Goal: Contribute content: Contribute content

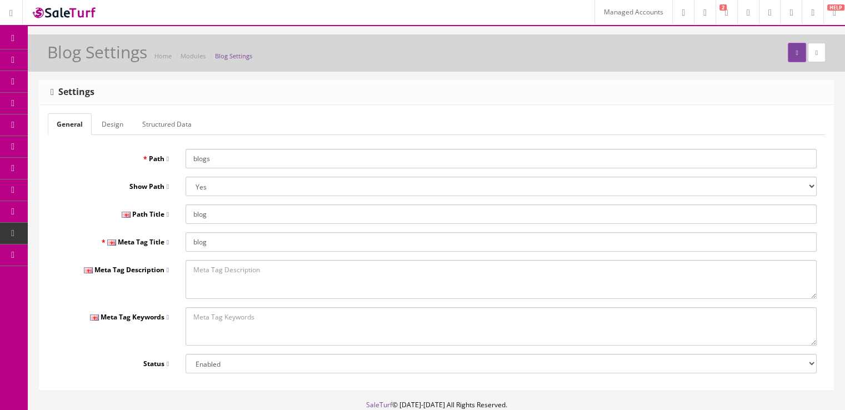
click at [88, 121] on link "Blog" at bounding box center [86, 125] width 117 height 22
click at [107, 141] on link "Articles" at bounding box center [86, 147] width 117 height 22
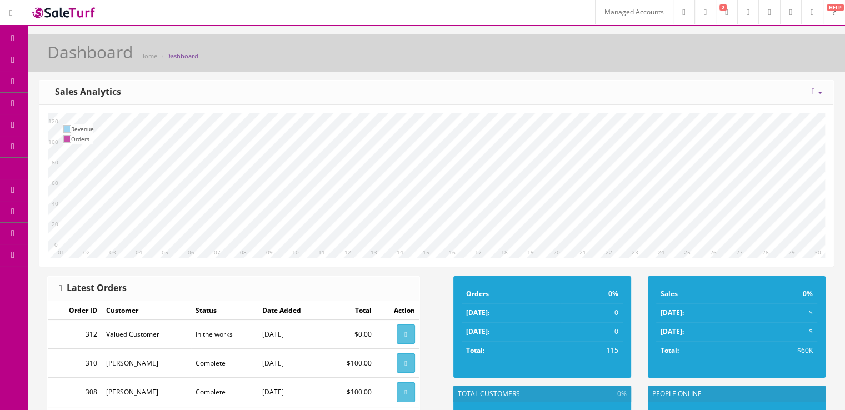
click at [108, 127] on link "Blog" at bounding box center [86, 125] width 117 height 22
click at [113, 144] on link "Articles" at bounding box center [86, 147] width 117 height 22
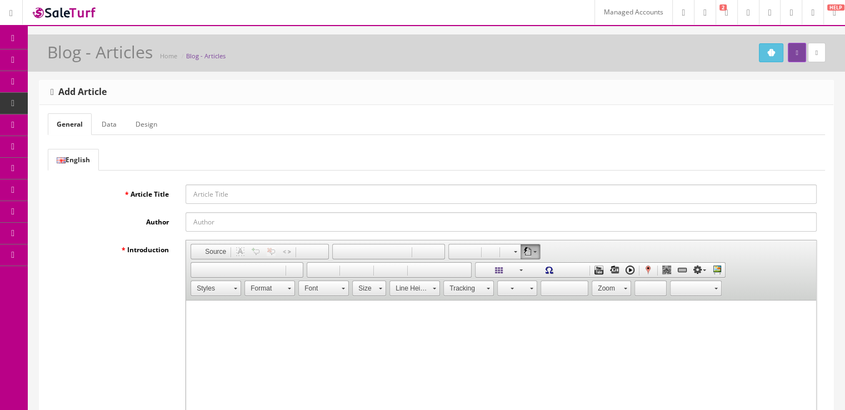
click at [762, 63] on div "Blog - Articles Home Blog - Articles" at bounding box center [436, 56] width 801 height 27
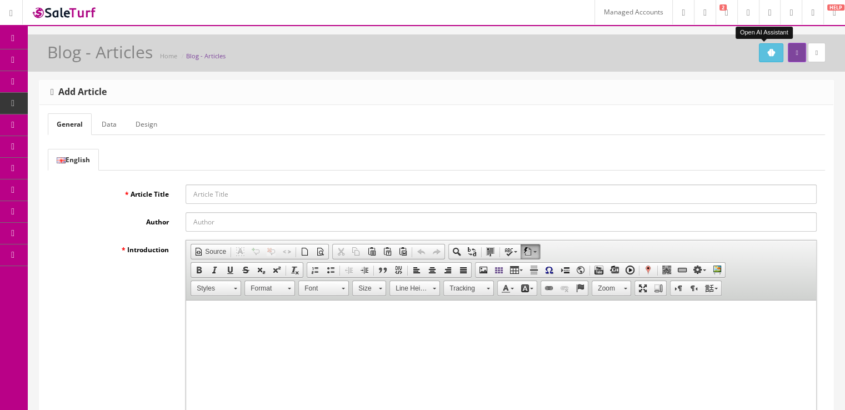
click at [762, 58] on button "Open AI Assistant" at bounding box center [771, 52] width 24 height 19
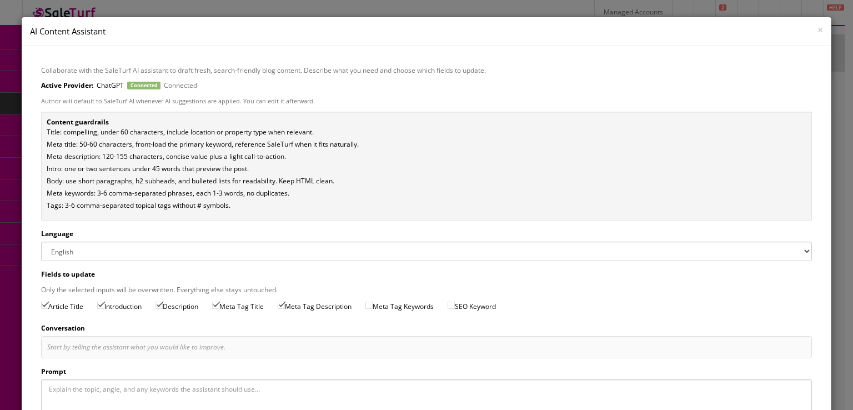
click at [461, 301] on label "SEO Keyword" at bounding box center [472, 306] width 48 height 11
click at [455, 302] on input "SEO Keyword" at bounding box center [451, 305] width 7 height 7
checkbox input "true"
click at [380, 301] on label "Meta Tag Keywords" at bounding box center [400, 306] width 68 height 11
click at [373, 302] on input "Meta Tag Keywords" at bounding box center [369, 305] width 7 height 7
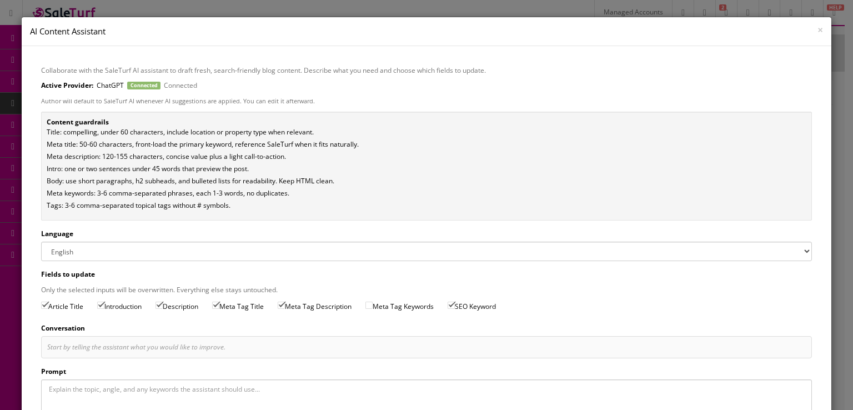
checkbox input "true"
click at [143, 391] on textarea "Prompt" at bounding box center [426, 403] width 771 height 48
paste textarea "Platforms for multichannel selling"
click at [130, 388] on textarea "Write a blog article about Platforms for multichannel selling" at bounding box center [426, 403] width 771 height 48
click at [247, 390] on textarea "Write a blog article about platforms for multichannel selling" at bounding box center [426, 403] width 771 height 48
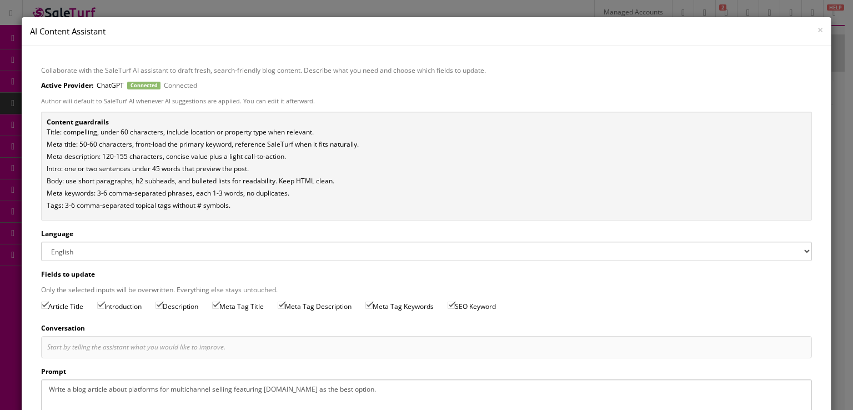
type textarea "Write a blog article about platforms for multichannel selling featuring SaleTur…"
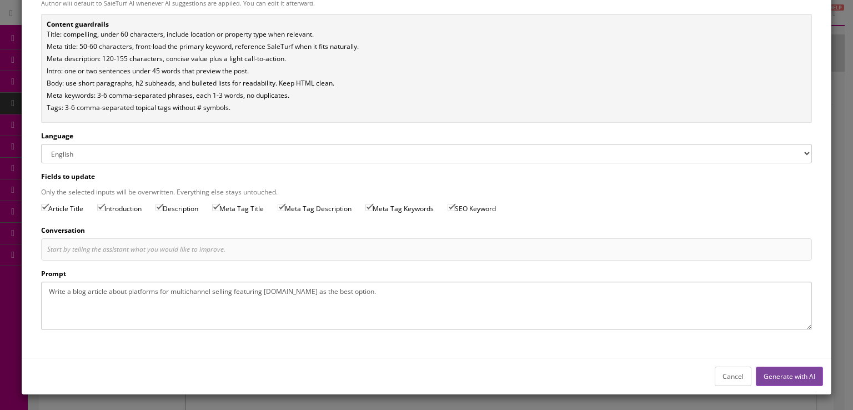
click at [771, 369] on button "Generate with AI" at bounding box center [789, 376] width 67 height 19
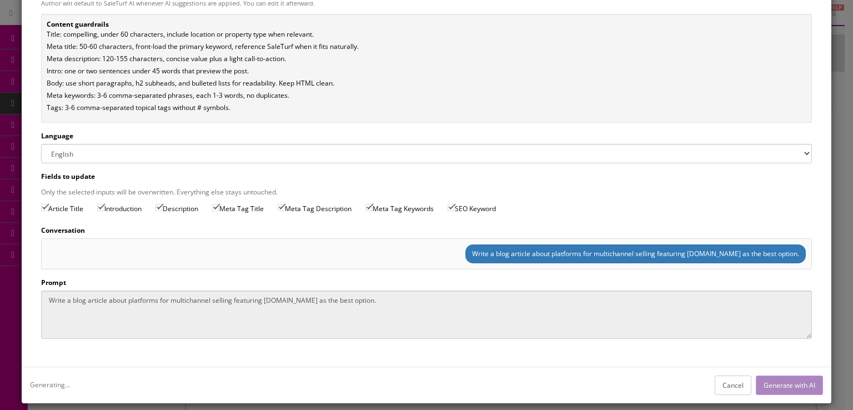
type input "Best Multichannel Selling Platforms: Why SaleTurf Leads"
type input "SaleTurf AI"
type input "Best Multichannel Selling Platforms for Real Estate | SaleTurf"
type textarea "Compare top multichannel selling platforms for real estate and see why SaleTurf…"
type textarea "multichannel selling, real estate marketing, listing syndication, real estate C…"
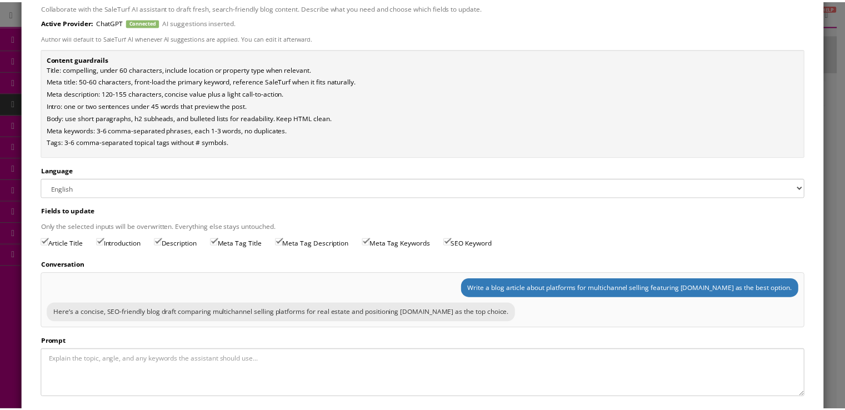
scroll to position [0, 0]
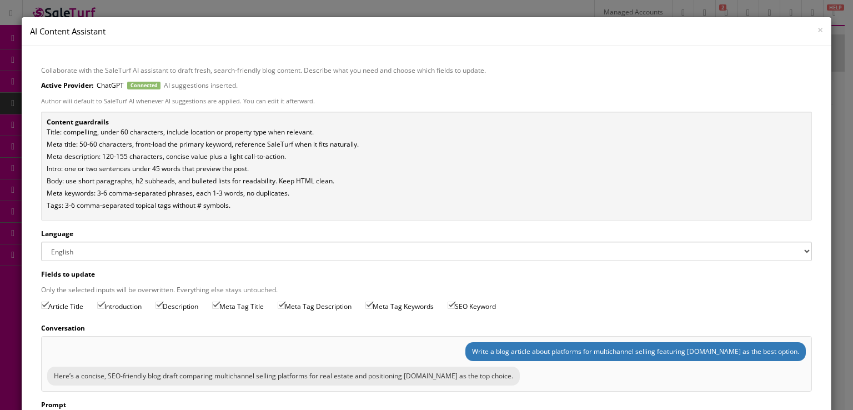
click at [818, 29] on span "×" at bounding box center [821, 29] width 6 height 13
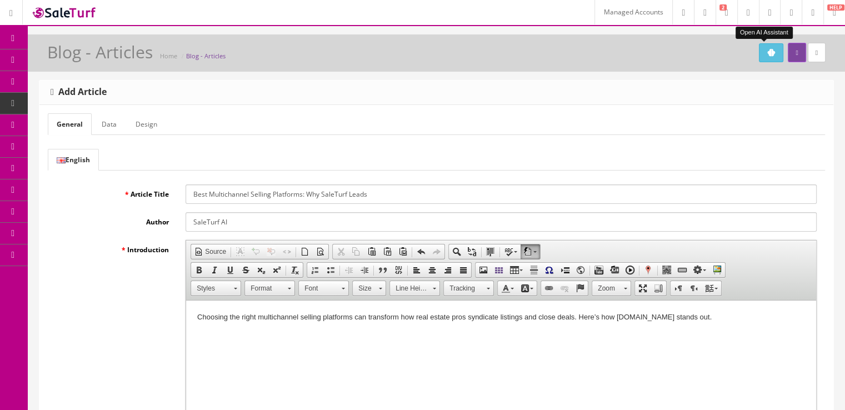
click at [768, 54] on icon "Open AI Assistant" at bounding box center [772, 52] width 8 height 7
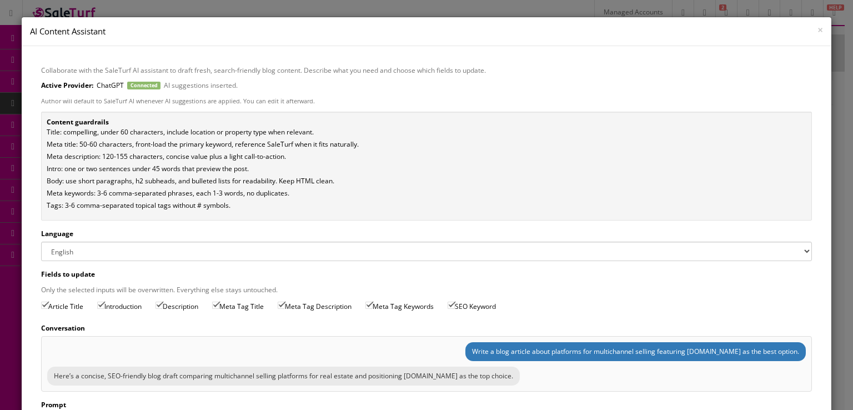
scroll to position [131, 0]
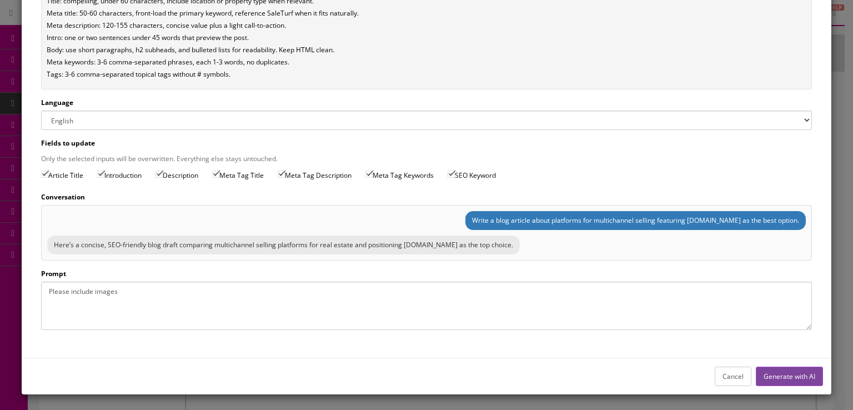
type textarea "Please include images"
click at [775, 369] on button "Generate with AI" at bounding box center [789, 376] width 67 height 19
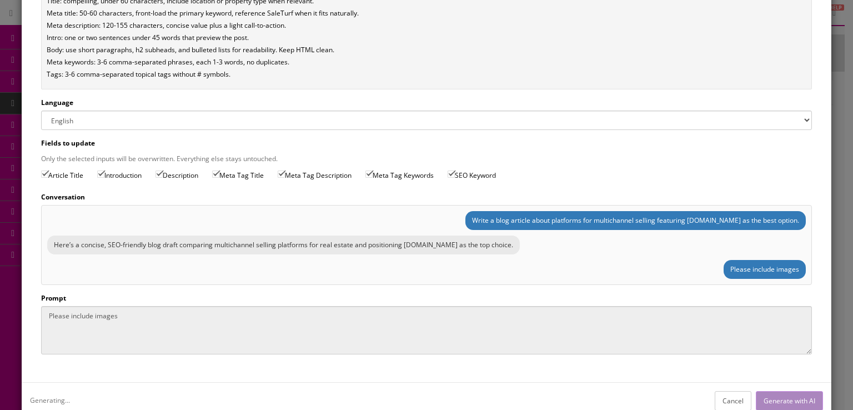
type input "Home Staging Tips to Sell Faster: Simple 2025 Guide"
type input "Home Staging Tips to Sell Faster | 2025 Guide"
type textarea "Use home staging tips to sell faster. Maximize light, neutralize decor, and wow…"
type textarea "home staging, sell house fast, curb appeal, real estate tips, listing photos"
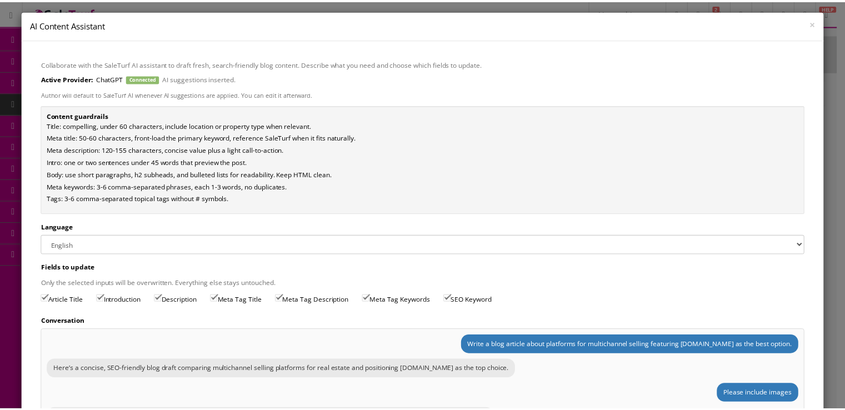
scroll to position [0, 0]
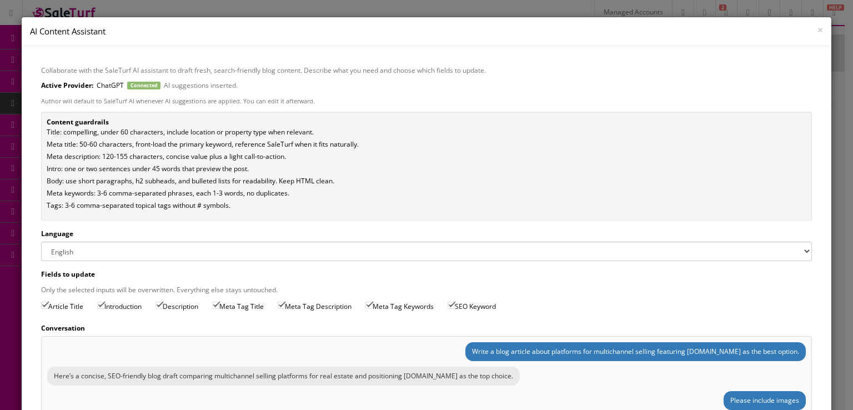
click at [818, 26] on span "×" at bounding box center [821, 29] width 6 height 13
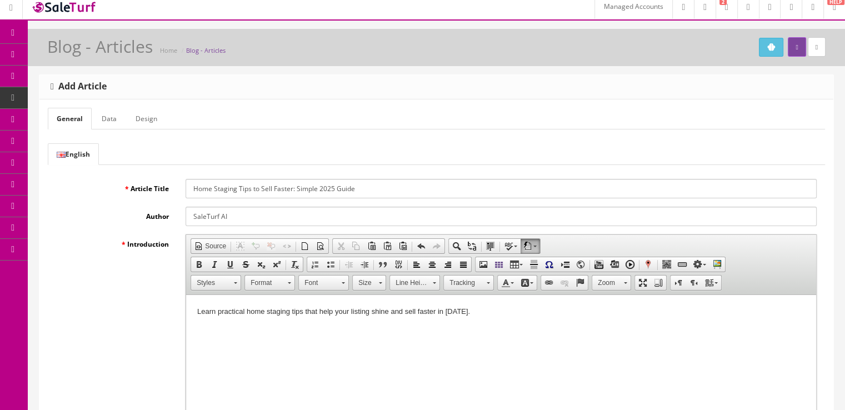
scroll to position [3, 0]
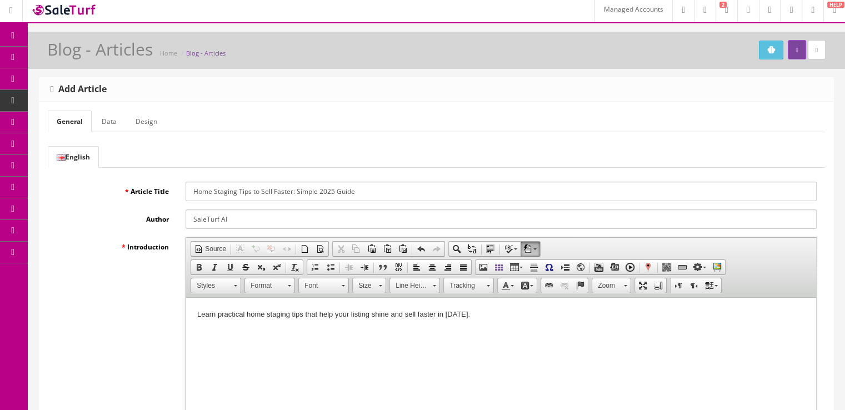
click at [111, 117] on link "Data" at bounding box center [109, 122] width 33 height 22
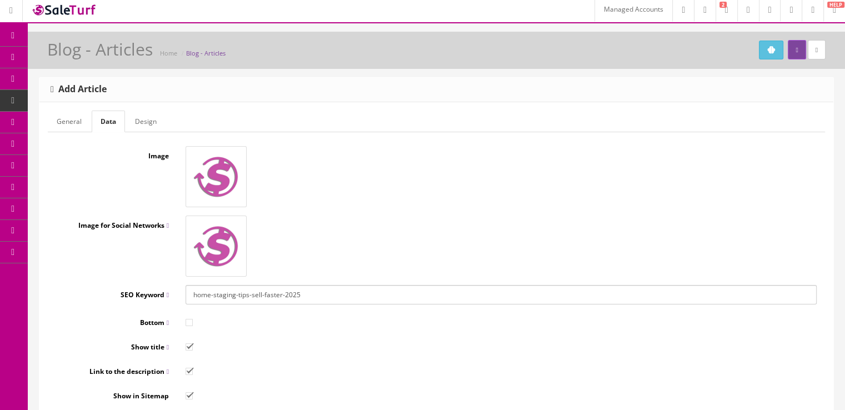
click at [360, 296] on input "home-staging-tips-sell-faster-2025" at bounding box center [501, 294] width 631 height 19
click at [77, 117] on link "General" at bounding box center [69, 122] width 43 height 22
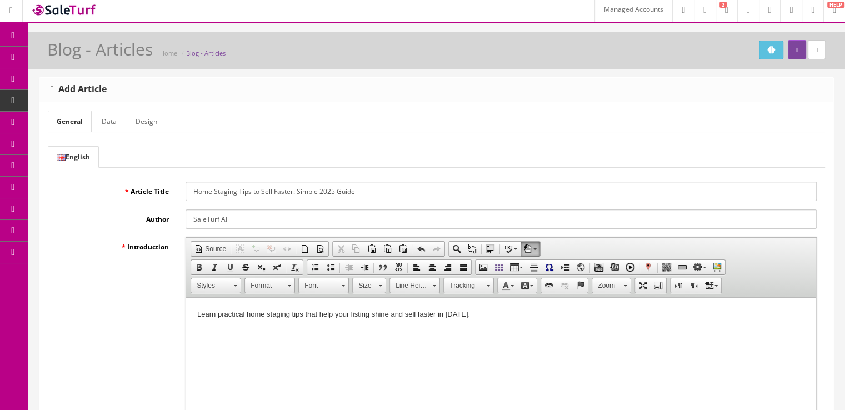
click at [112, 117] on link "Data" at bounding box center [109, 122] width 33 height 22
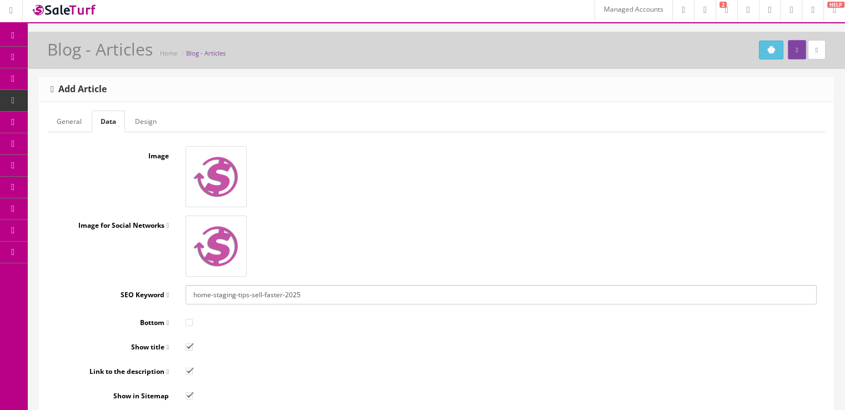
click at [82, 128] on link "General" at bounding box center [69, 122] width 43 height 22
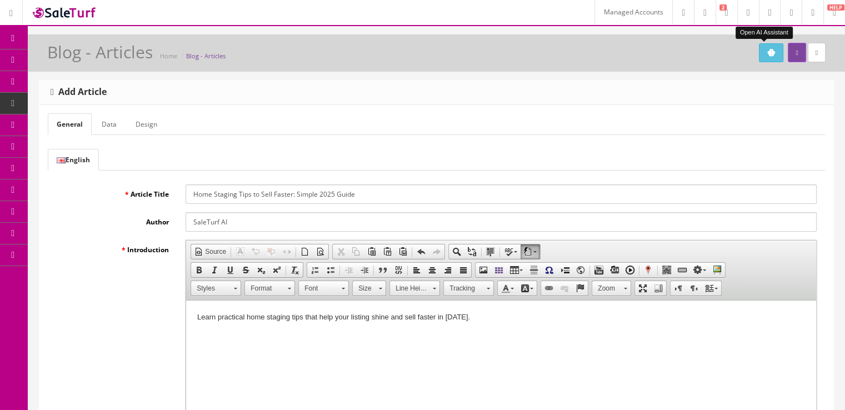
click at [767, 48] on icon "Open AI Assistant" at bounding box center [771, 52] width 9 height 9
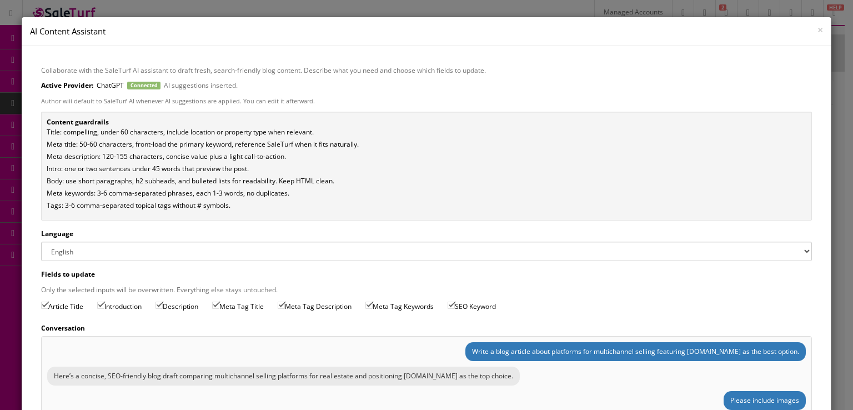
scroll to position [180, 0]
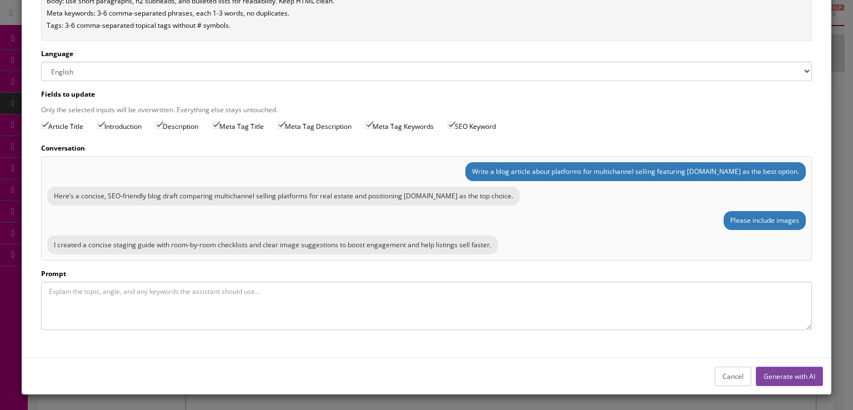
click at [405, 293] on textarea "Prompt" at bounding box center [426, 306] width 771 height 48
click at [244, 296] on textarea "Prompt" at bounding box center [426, 306] width 771 height 48
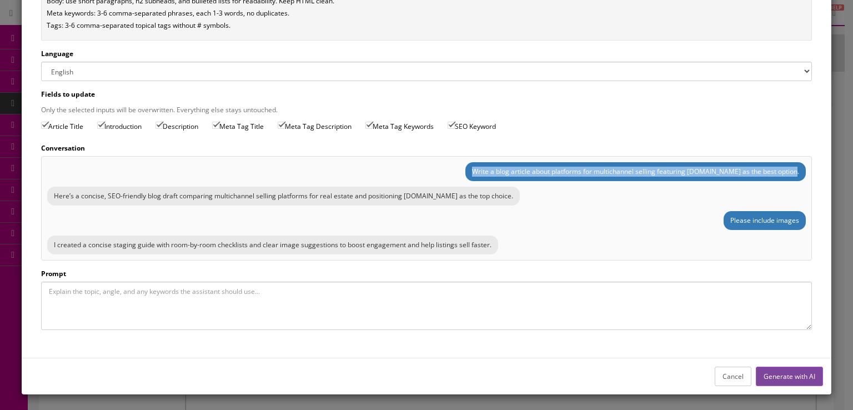
drag, startPoint x: 476, startPoint y: 170, endPoint x: 792, endPoint y: 174, distance: 316.7
click at [792, 174] on div "Write a blog article about platforms for multichannel selling featuring SaleTur…" at bounding box center [636, 171] width 341 height 19
copy div "Write a blog article about platforms for multichannel selling featuring SaleTur…"
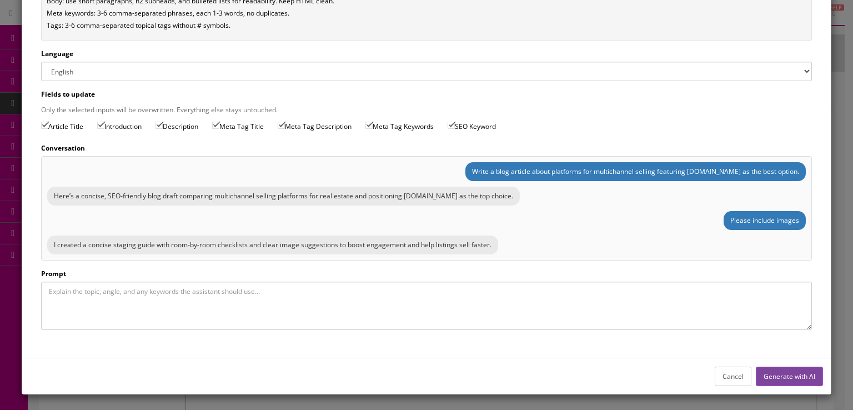
click at [438, 301] on textarea "Prompt" at bounding box center [426, 306] width 771 height 48
paste textarea "Write a blog article about platforms for multichannel selling featuring SaleTur…"
click at [418, 290] on textarea "Write a blog article about platforms for multichannel selling featuring SaleTur…" at bounding box center [426, 306] width 771 height 48
type textarea "Write a blog article about platforms for multichannel selling featuring SaleTur…"
click at [773, 371] on button "Generate with AI" at bounding box center [789, 376] width 67 height 19
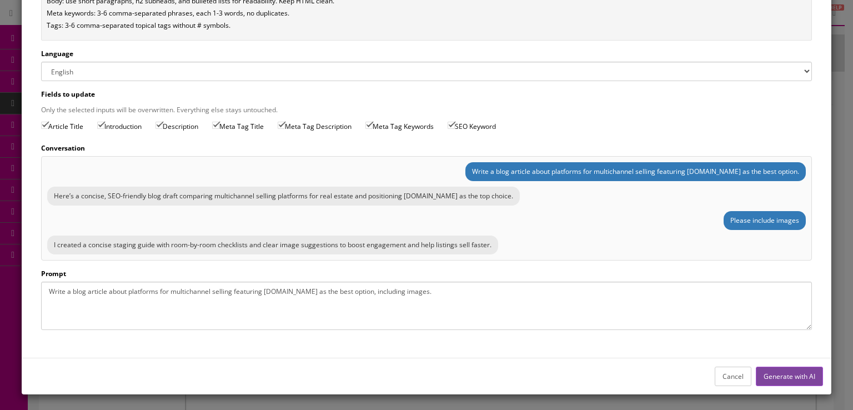
scroll to position [7, 0]
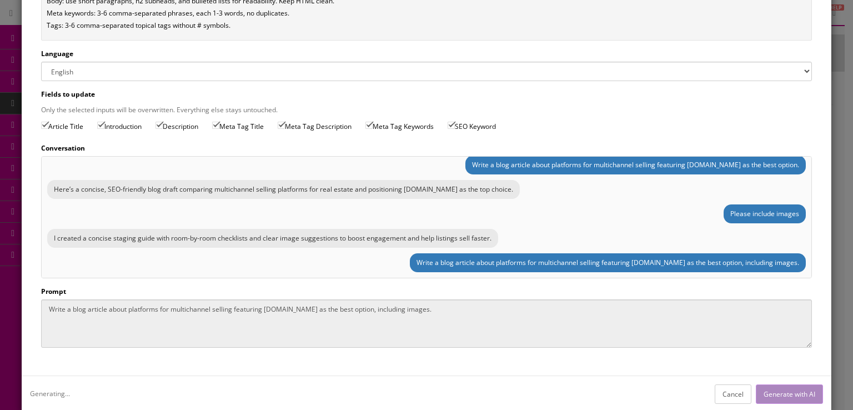
type input "Multichannel Selling Platforms: Why SaleTurf Leads"
type input "Best Multichannel Selling Platforms | SaleTurf"
type textarea "Compare top multichannel selling platforms and see why SaleTurf streamlines lis…"
type textarea "real estate marketing, listing syndication, multichannel selling, property lead…"
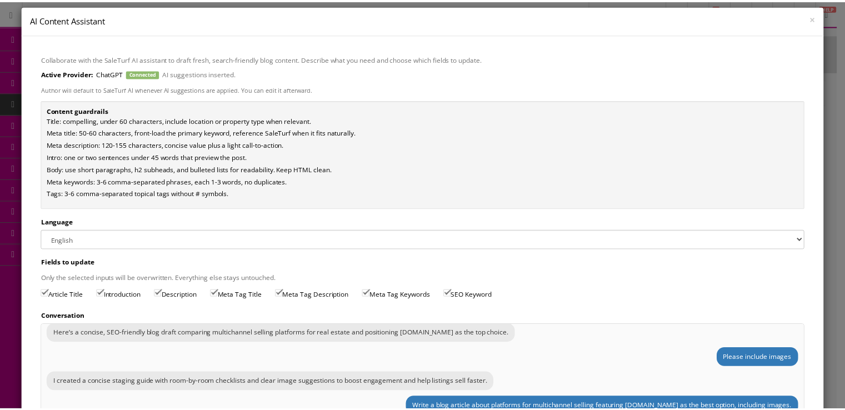
scroll to position [0, 0]
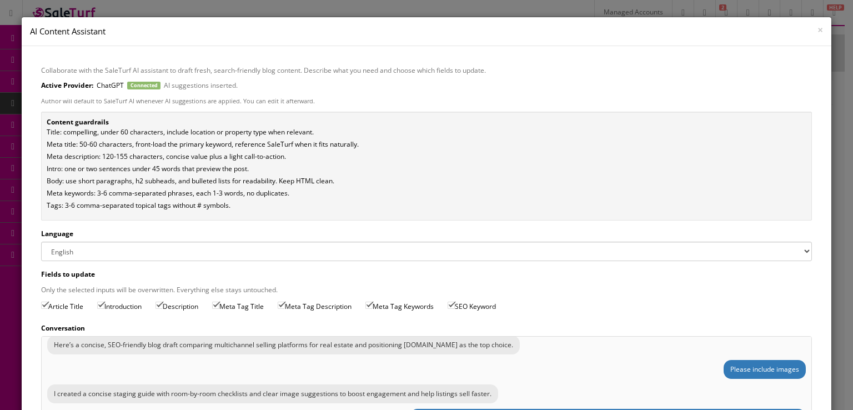
click at [816, 33] on div "× AI Content Assistant" at bounding box center [426, 31] width 809 height 29
click at [818, 28] on span "×" at bounding box center [821, 29] width 6 height 13
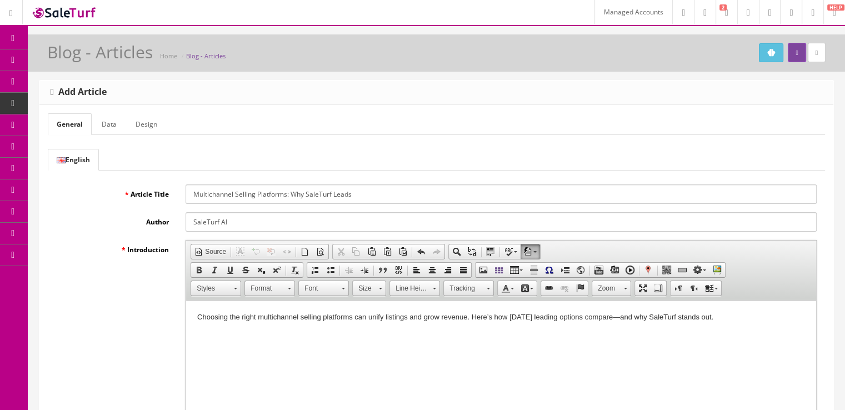
click at [116, 131] on link "Data" at bounding box center [109, 124] width 33 height 22
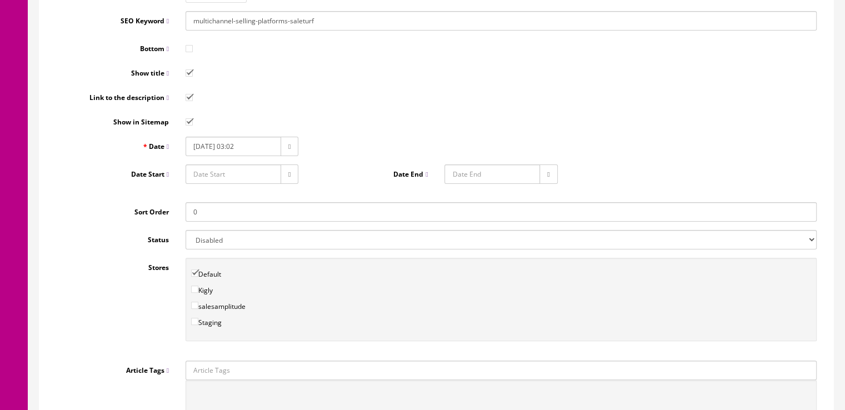
scroll to position [279, 0]
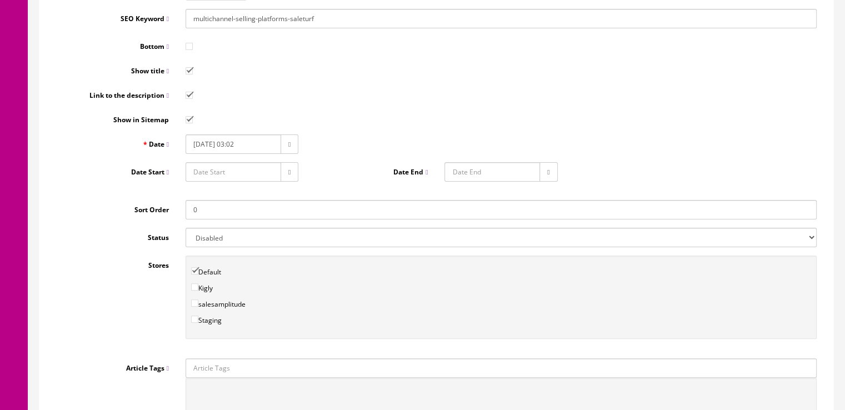
click at [258, 364] on input "Article Tags" at bounding box center [501, 367] width 631 height 19
click at [213, 396] on link "Market Trends" at bounding box center [230, 402] width 88 height 13
click at [213, 238] on select "Enabled Disabled" at bounding box center [501, 237] width 631 height 19
select select "1"
click at [186, 228] on select "Enabled Disabled" at bounding box center [501, 237] width 631 height 19
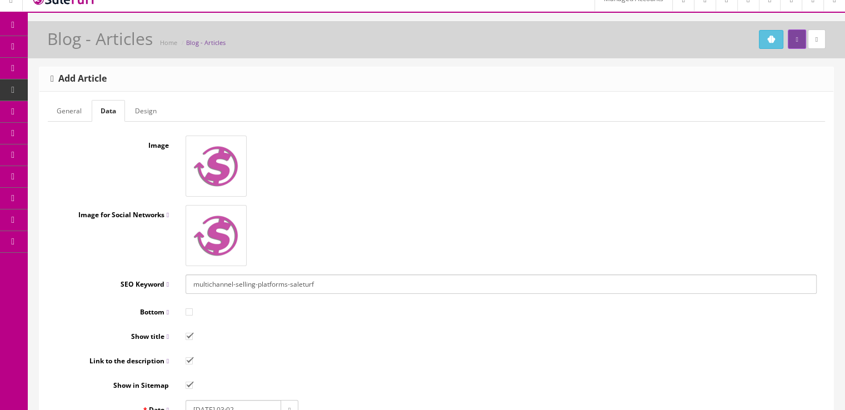
scroll to position [0, 0]
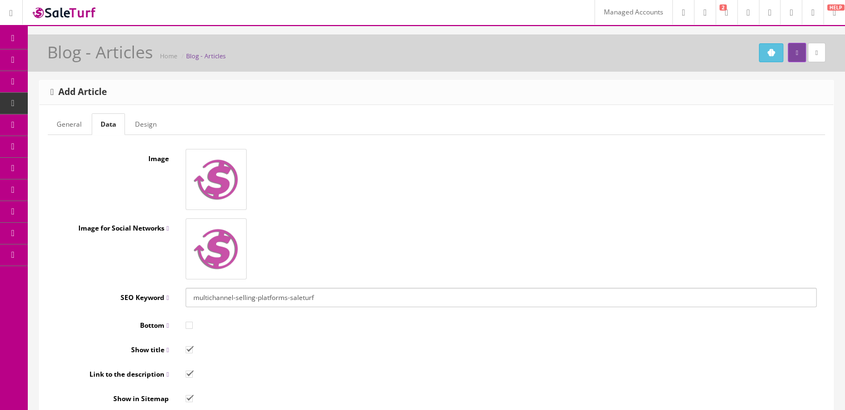
click at [217, 174] on img at bounding box center [216, 180] width 56 height 56
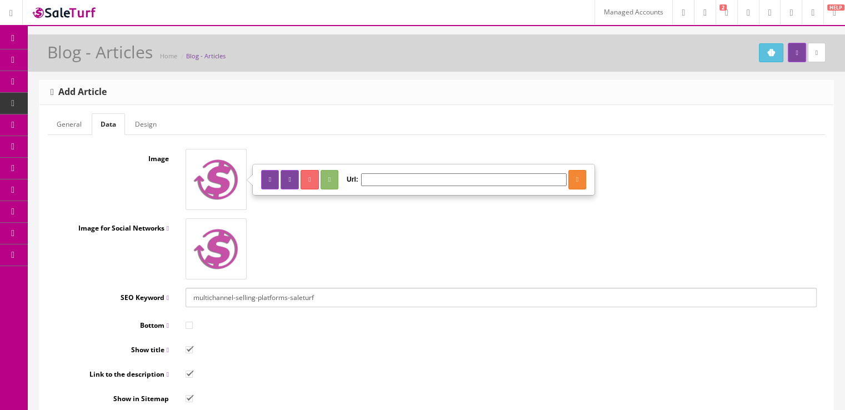
click at [291, 180] on button "button" at bounding box center [290, 179] width 18 height 19
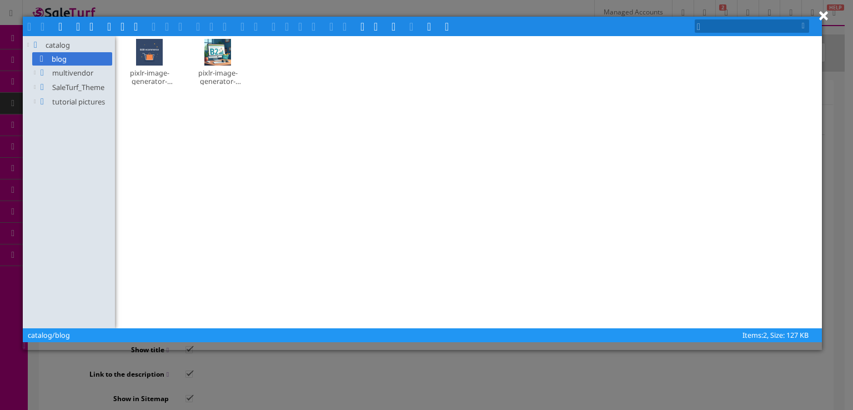
click at [91, 27] on span at bounding box center [93, 25] width 9 height 9
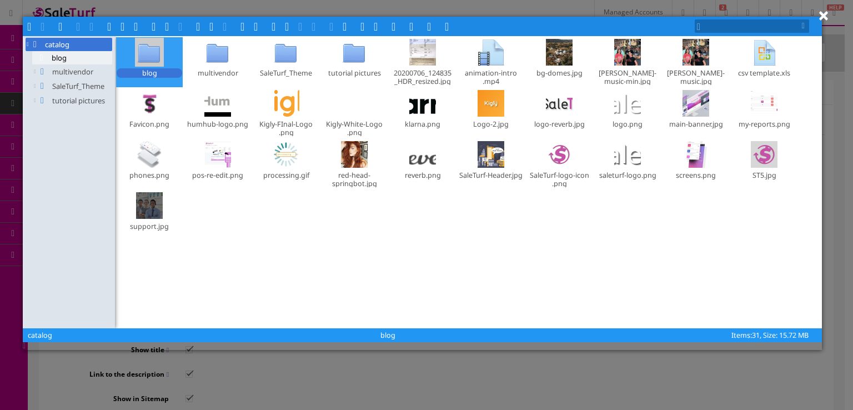
click at [55, 59] on span "blog" at bounding box center [72, 57] width 80 height 13
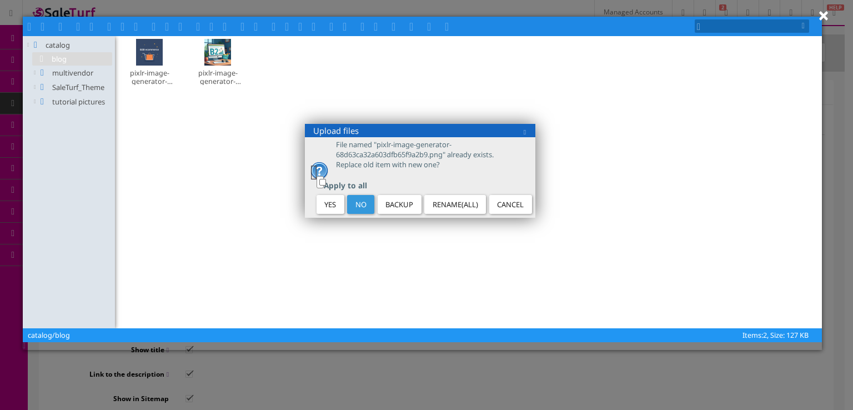
click at [366, 210] on span "No" at bounding box center [361, 204] width 21 height 13
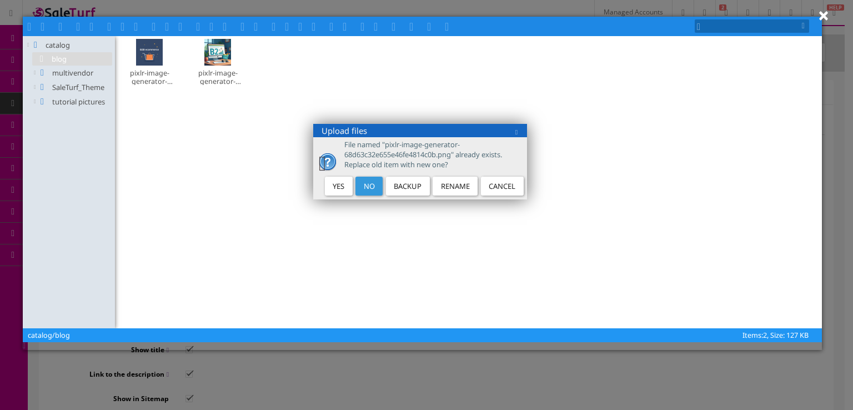
click at [369, 194] on button "No" at bounding box center [369, 186] width 27 height 19
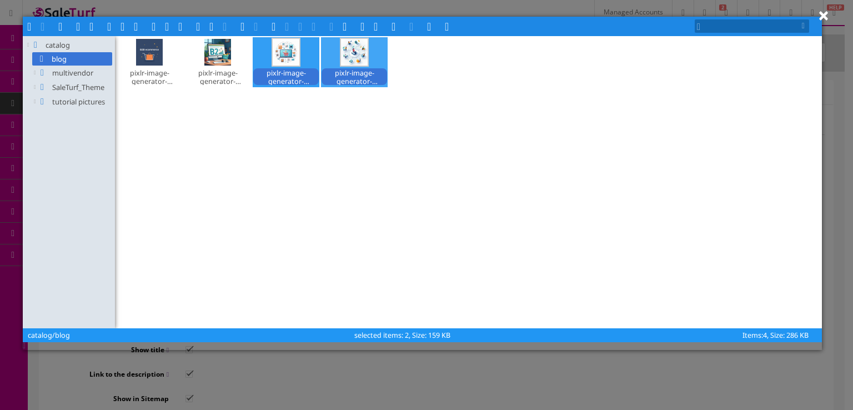
click at [351, 52] on div at bounding box center [354, 52] width 27 height 27
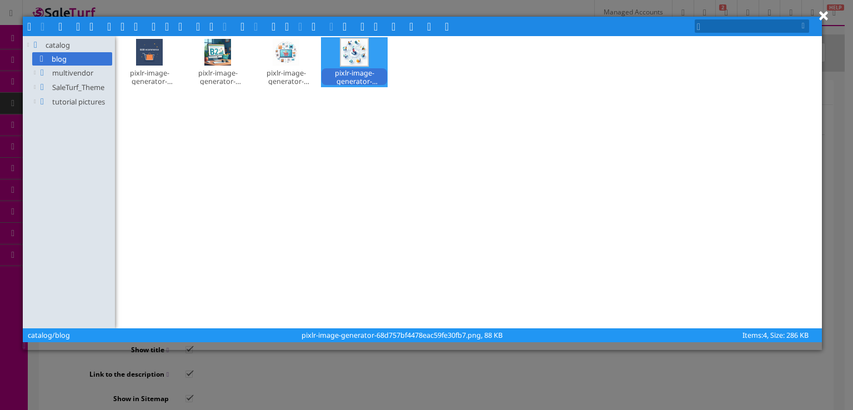
click at [187, 26] on span at bounding box center [182, 25] width 9 height 9
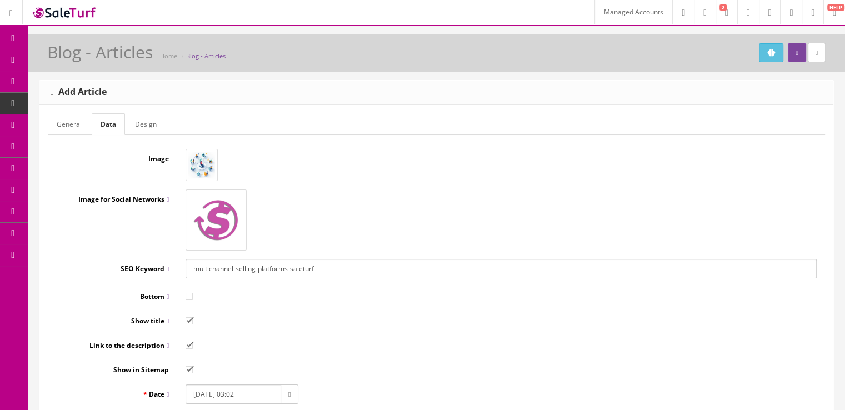
click at [204, 219] on img at bounding box center [216, 220] width 56 height 56
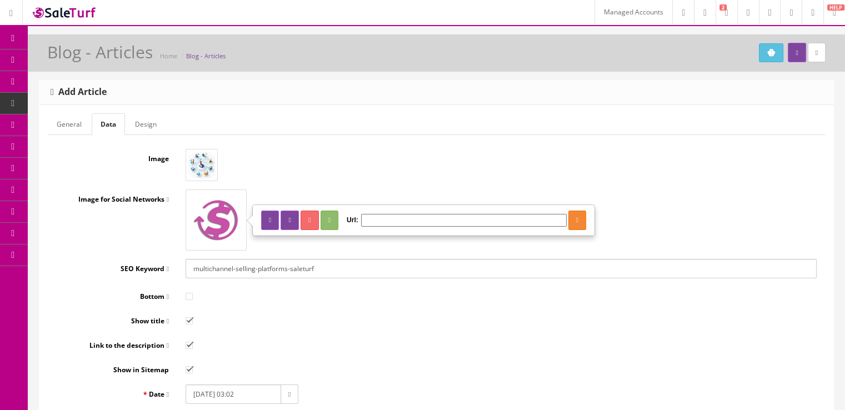
click at [293, 222] on button "button" at bounding box center [290, 220] width 18 height 19
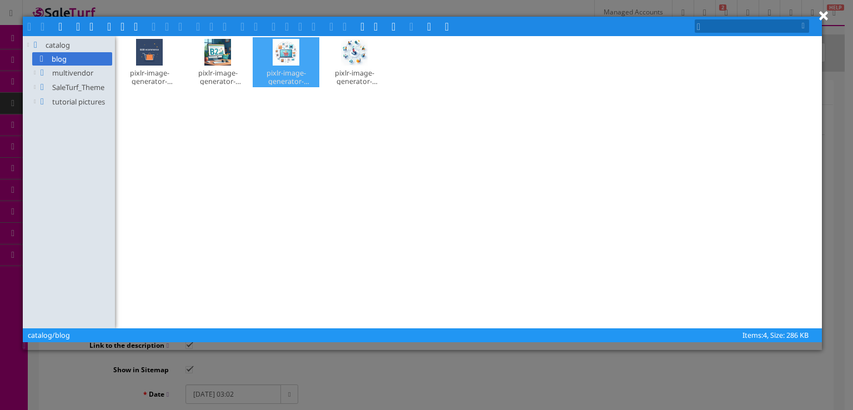
click at [280, 53] on div at bounding box center [286, 52] width 27 height 27
click at [184, 30] on span at bounding box center [182, 25] width 9 height 9
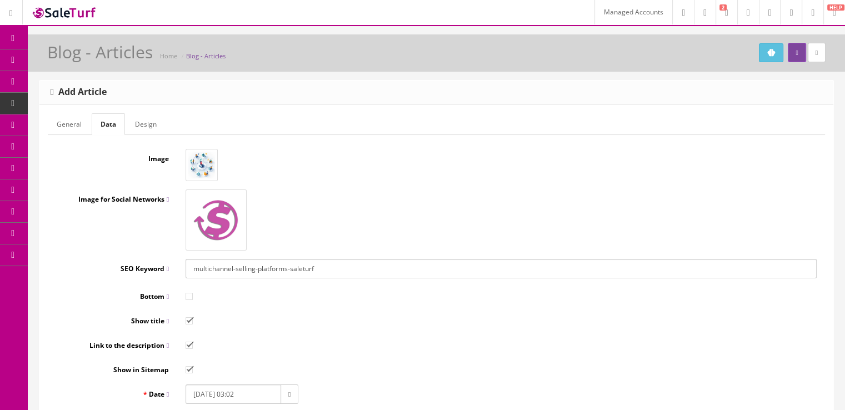
click at [221, 222] on img at bounding box center [216, 220] width 56 height 56
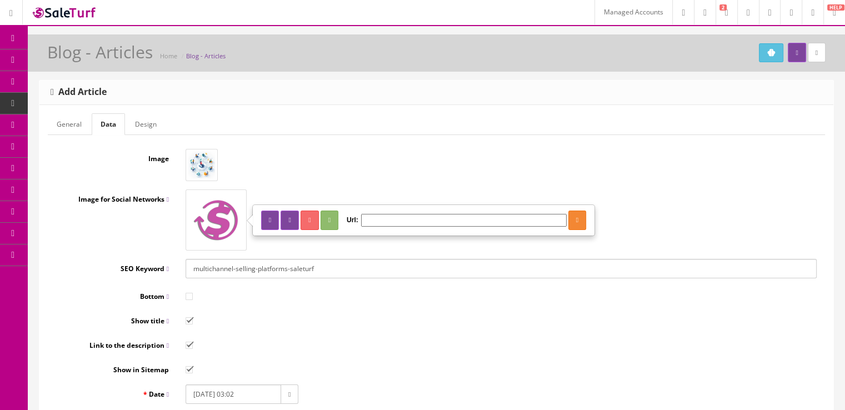
click at [291, 218] on icon "button" at bounding box center [289, 220] width 2 height 7
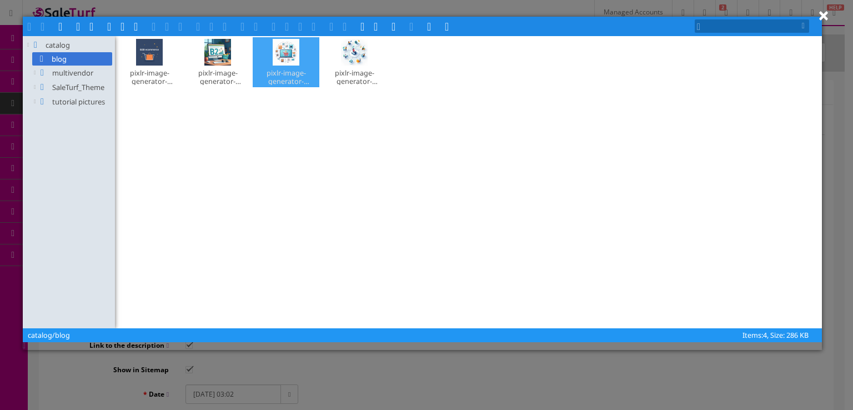
click at [291, 52] on div at bounding box center [286, 52] width 27 height 27
click at [178, 27] on span at bounding box center [182, 25] width 9 height 9
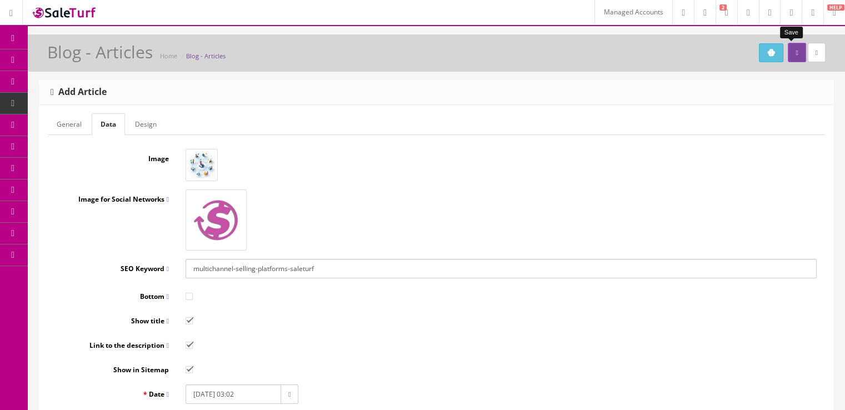
click at [796, 54] on icon "submit" at bounding box center [797, 52] width 2 height 7
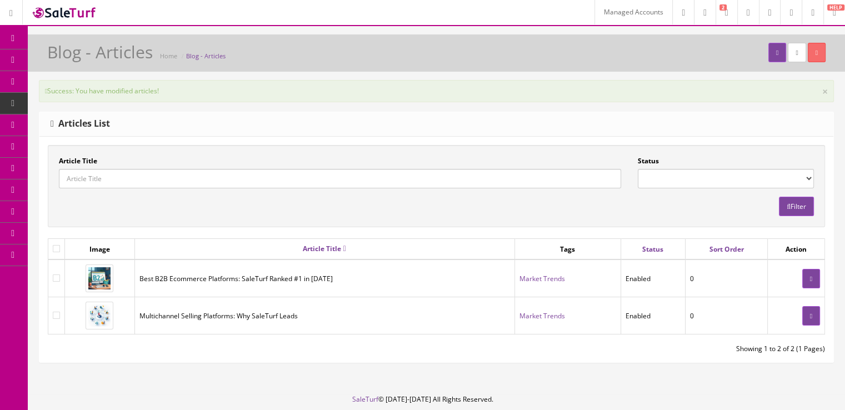
click at [53, 312] on input"] "checkbox" at bounding box center [56, 315] width 7 height 7
checkbox input"] "true"
click at [816, 55] on icon "button" at bounding box center [817, 52] width 2 height 7
